Goal: Register for event/course: Register for event/course

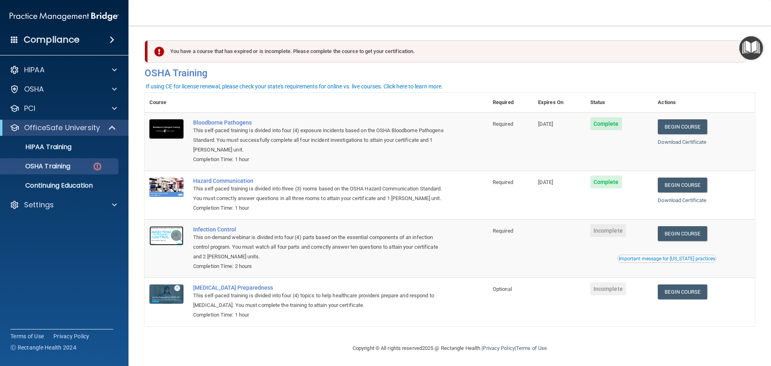
click at [173, 245] on img at bounding box center [166, 235] width 34 height 19
